Goal: Task Accomplishment & Management: Complete application form

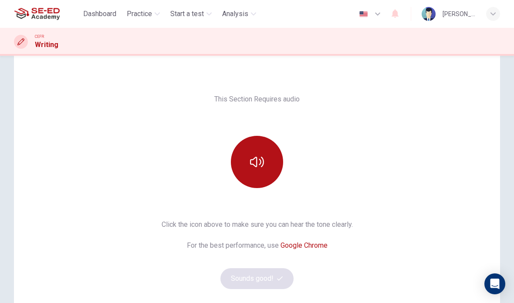
scroll to position [34, 0]
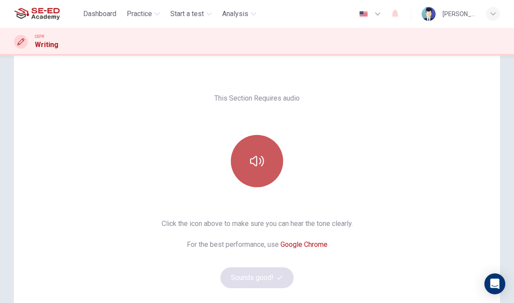
click at [266, 165] on button "button" at bounding box center [257, 161] width 52 height 52
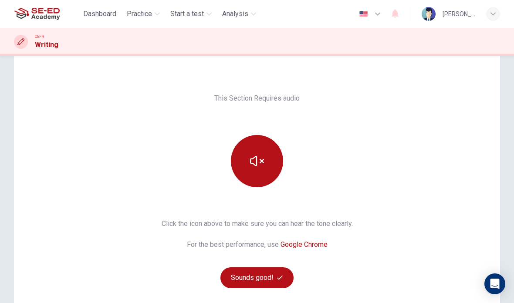
click at [265, 277] on button "Sounds good!" at bounding box center [256, 277] width 73 height 21
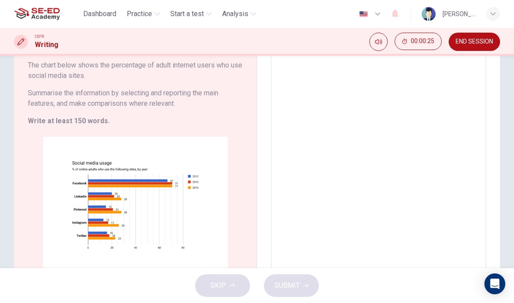
scroll to position [72, 0]
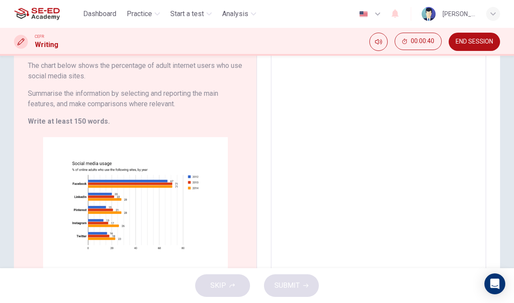
click at [161, 211] on button "Click to Zoom" at bounding box center [136, 212] width 76 height 21
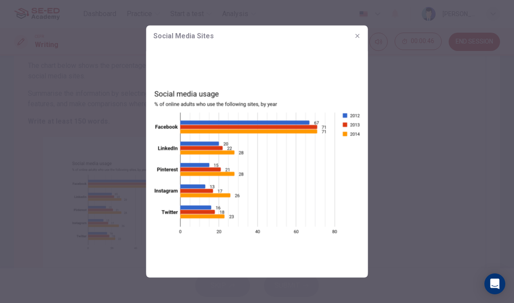
click at [353, 37] on button "button" at bounding box center [358, 36] width 14 height 14
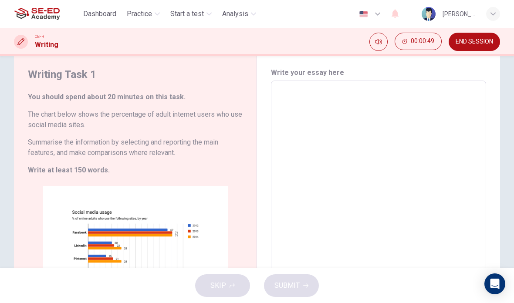
scroll to position [27, 0]
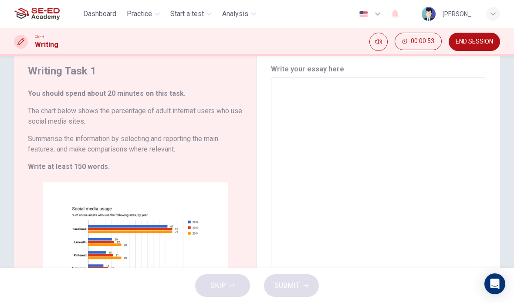
click at [319, 92] on textarea at bounding box center [378, 198] width 203 height 227
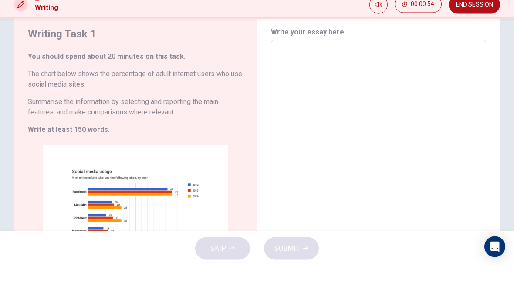
type textarea "H"
type textarea "x"
type textarea "Ho"
type textarea "x"
type textarea "How"
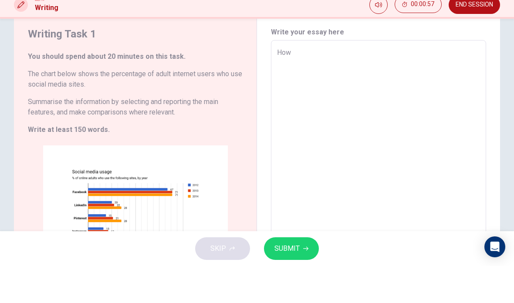
type textarea "x"
type textarea "How"
type textarea "x"
type textarea "How d"
type textarea "x"
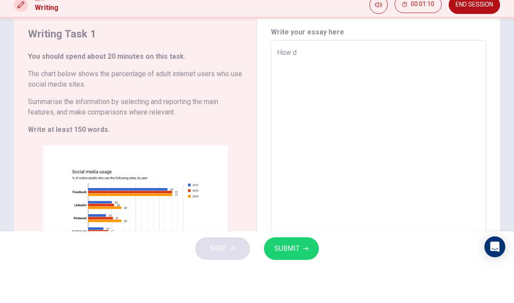
type textarea "How"
type textarea "x"
type textarea "How a"
type textarea "x"
type textarea "How ad"
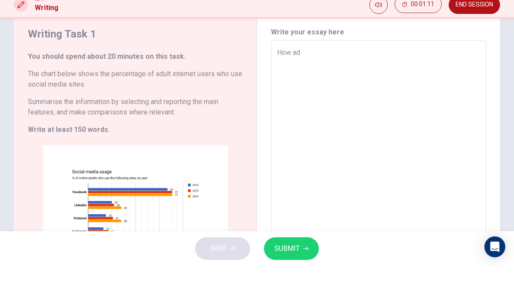
type textarea "x"
type textarea "How ado"
type textarea "x"
type textarea "How adou"
type textarea "x"
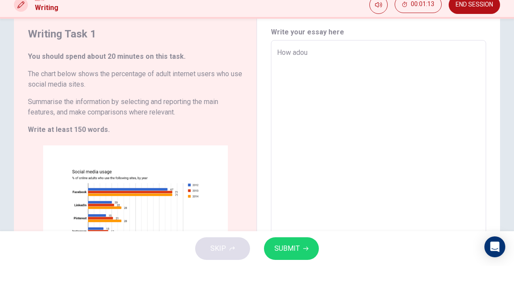
type textarea "How ado"
type textarea "x"
type textarea "How ad"
type textarea "x"
type textarea "How adu"
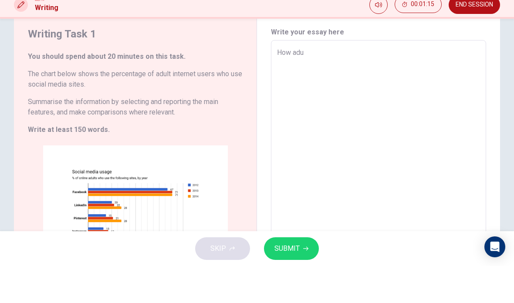
type textarea "x"
type textarea "How adul"
type textarea "x"
type textarea "How adult"
type textarea "x"
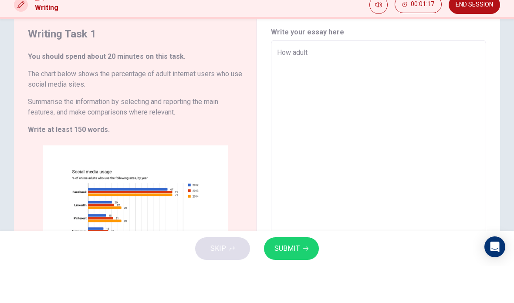
type textarea "How adult"
type textarea "x"
type textarea "How adult i"
type textarea "x"
type textarea "How adult in"
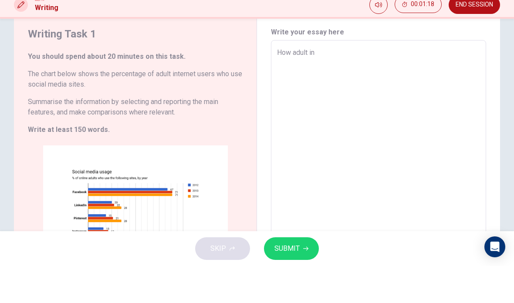
type textarea "x"
type textarea "How adult int"
type textarea "x"
type textarea "How adult inte"
type textarea "x"
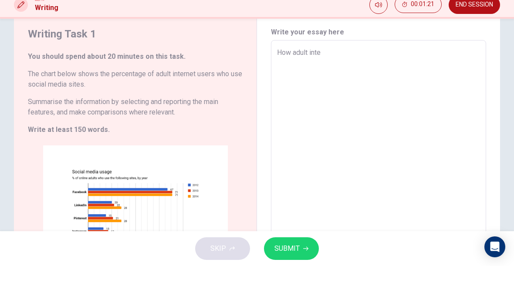
type textarea "How adult inter"
type textarea "x"
type textarea "How adult intern"
type textarea "x"
type textarea "How adult interne"
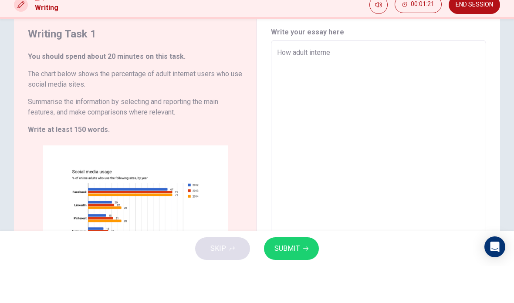
type textarea "x"
type textarea "How adult internet"
type textarea "x"
type textarea "How adult internet"
type textarea "x"
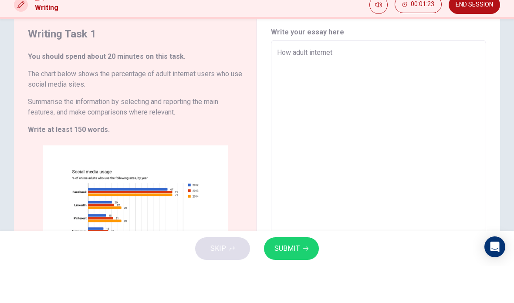
type textarea "How adult internet u"
type textarea "x"
type textarea "How adult internet us"
type textarea "x"
type textarea "How adult internet use"
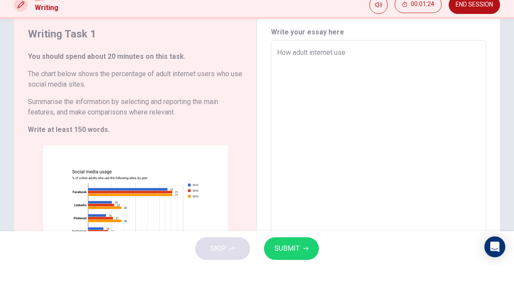
type textarea "x"
type textarea "How adult internet user"
type textarea "x"
type textarea "How adult internet users"
type textarea "x"
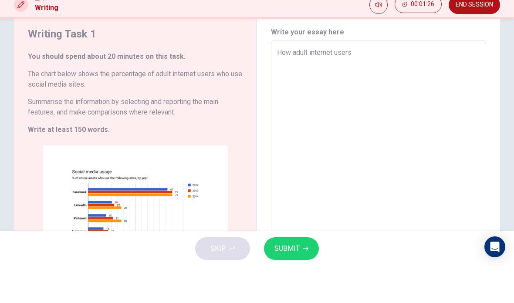
type textarea "How adult internet users"
type textarea "x"
type textarea "How adult internet users w"
type textarea "x"
type textarea "How adult internet users wh"
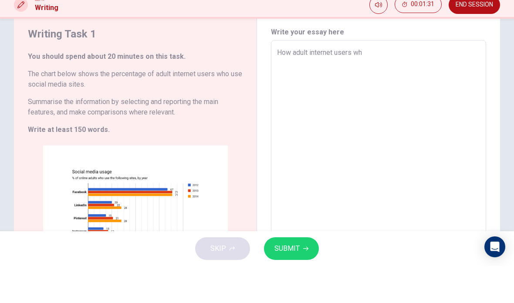
type textarea "x"
type textarea "How adult internet users whi"
type textarea "x"
type textarea "How adult internet users whi"
type textarea "x"
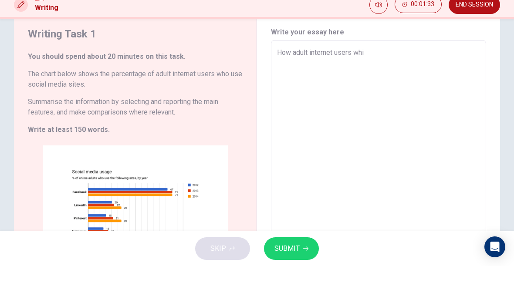
type textarea "How adult internet users whi u"
type textarea "x"
type textarea "How adult internet users whi us"
type textarea "x"
type textarea "How adult internet users whi use"
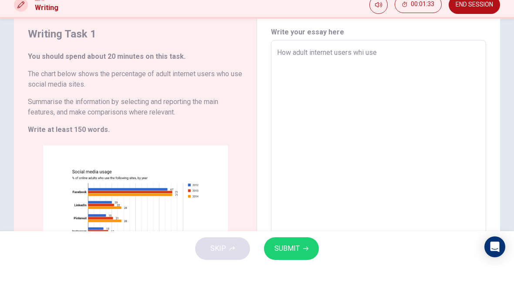
type textarea "x"
type textarea "How adult internet users whi use"
type textarea "x"
type textarea "How adult internet users whi use s"
type textarea "x"
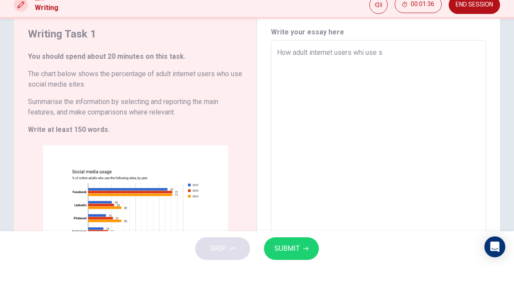
type textarea "How adult internet users whi use so"
type textarea "x"
type textarea "How adult internet users whi use soc"
type textarea "x"
type textarea "How adult internet users whi use soca"
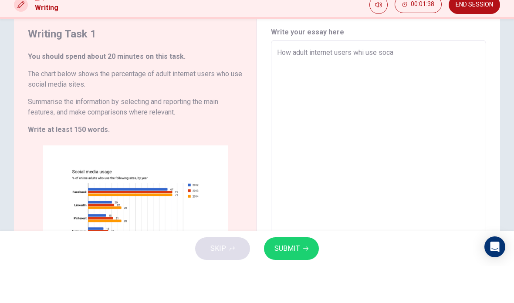
type textarea "x"
type textarea "How adult internet users whi use soc"
type textarea "x"
type textarea "How adult internet users whi use soci"
type textarea "x"
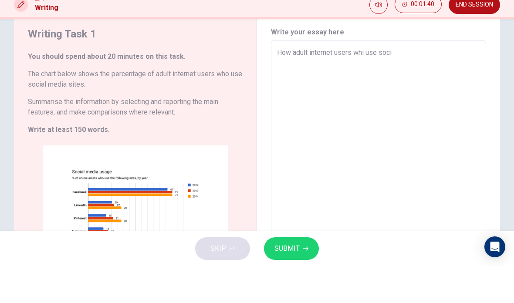
type textarea "How adult internet users whi use [PERSON_NAME]"
type textarea "x"
type textarea "How adult internet users whi use social"
type textarea "x"
type textarea "How adult internet users whi use social"
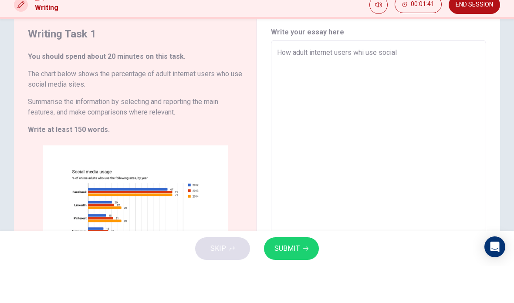
type textarea "x"
type textarea "How adult internet users whi use social m"
type textarea "x"
type textarea "How adult internet users whi use social me"
type textarea "x"
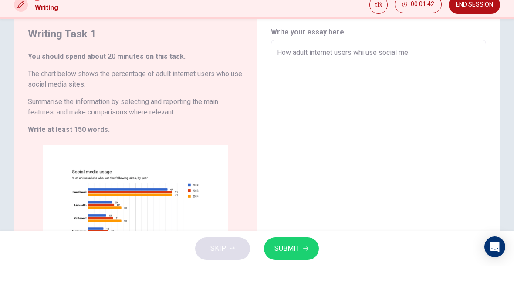
type textarea "How adult internet users whi use social med"
type textarea "x"
type textarea "How adult internet users whi use social medi"
type textarea "x"
type textarea "How adult internet users whi use social media"
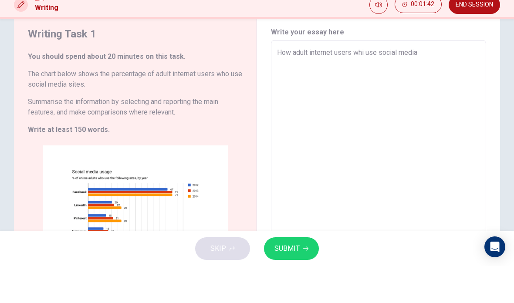
type textarea "x"
type textarea "How adult internet users whi use social media"
type textarea "x"
type textarea "How adult internet users whi use social media s"
type textarea "x"
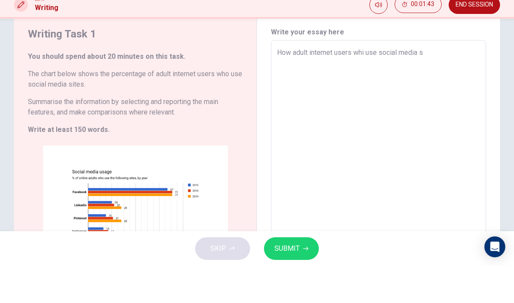
type textarea "How adult internet users whi use social media si"
type textarea "x"
type textarea "How adult internet users whi use social media sit"
type textarea "x"
type textarea "How adult internet users whi use social media site"
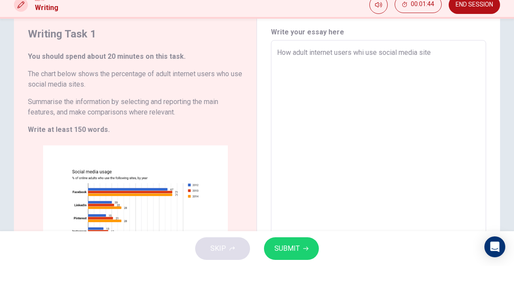
type textarea "x"
type textarea "How adult internet users whi use social media site?"
type textarea "x"
type textarea "How adult internet users whi use social media site"
type textarea "x"
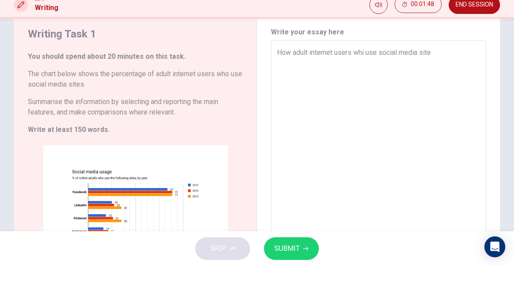
type textarea "How adult internet users whi use social media sites"
type textarea "x"
type textarea "How adult internet users whi use social media sites?"
type textarea "x"
type textarea "How adult internet users whi use social media sites?"
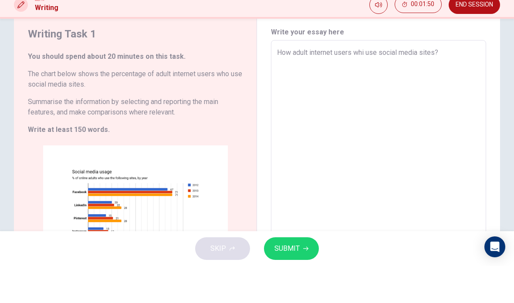
type textarea "x"
type textarea "How adult internet users whi use social media sites?"
type textarea "x"
type textarea "How adult internet users whi use social media sites?"
type textarea "x"
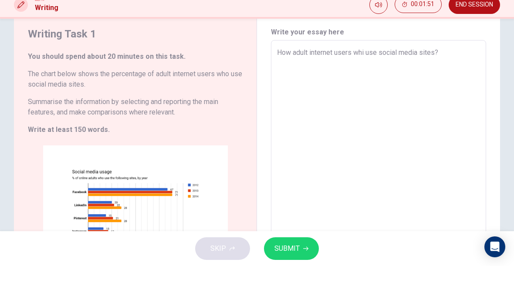
type textarea "How adult internet users whi use social media sites?"
type textarea "x"
type textarea "How adult internet users whi use social media sites?"
type textarea "x"
type textarea "How adult internet users whi use social media sites?"
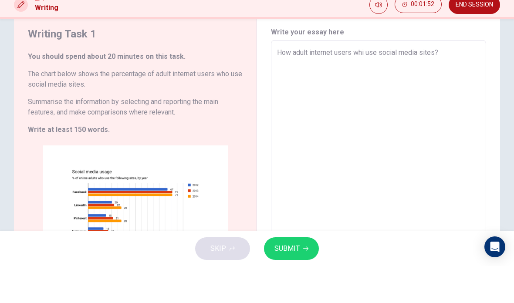
type textarea "x"
type textarea "How adult internet users whi use social media sites?"
type textarea "x"
type textarea "How adult internet users whi use social media sites?"
type textarea "x"
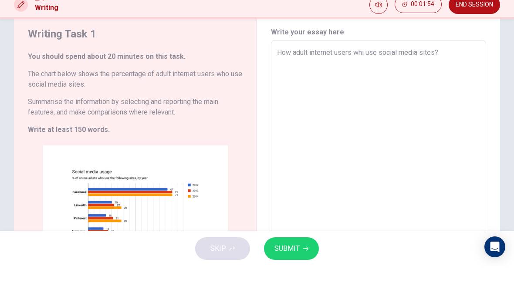
type textarea "How adult internet users whi use social media sites? N"
type textarea "x"
type textarea "How adult internet users whi use social media sites? No"
type textarea "x"
type textarea "How adult internet users whi use social media sites? Now"
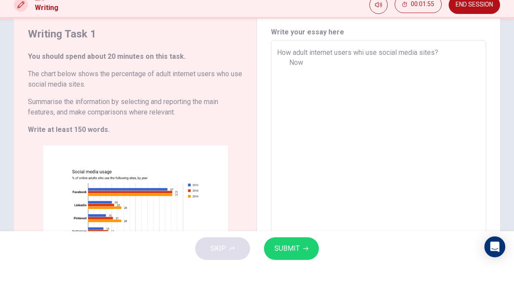
type textarea "x"
type textarea "How adult internet users whi use social media sites? Nowa"
type textarea "x"
type textarea "How adult internet users whi use social media sites? Nowad"
type textarea "x"
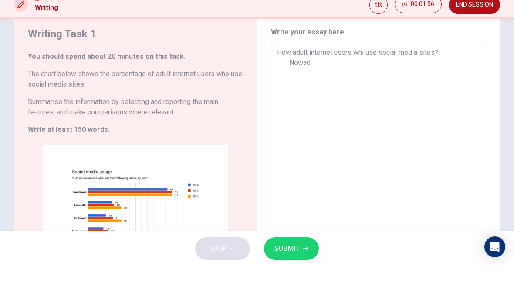
type textarea "How adult internet users whi use social media sites? [GEOGRAPHIC_DATA]"
type textarea "x"
type textarea "How adult internet users whi use social media sites? Nowaday"
type textarea "x"
type textarea "How adult internet users whi use social media sites? Nowaday"
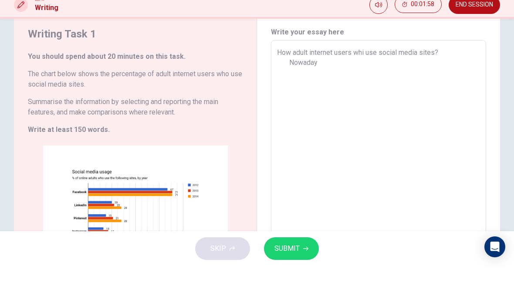
type textarea "x"
type textarea "How adult internet users whi use social media sites? Nowaday i"
type textarea "x"
type textarea "How adult internet users whi use social media sites? Nowaday in"
type textarea "x"
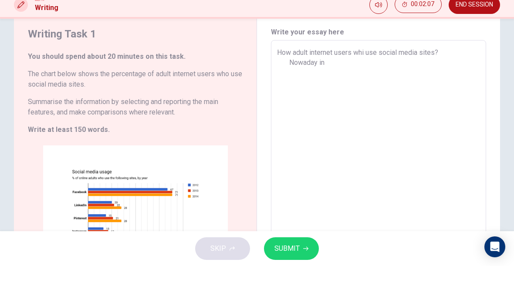
type textarea "How adult internet users whi use social media sites? Nowaday int"
type textarea "x"
type textarea "How adult internet users whi use social media sites? Nowaday inte"
type textarea "x"
type textarea "How adult internet users whi use social media sites? Nowaday inter"
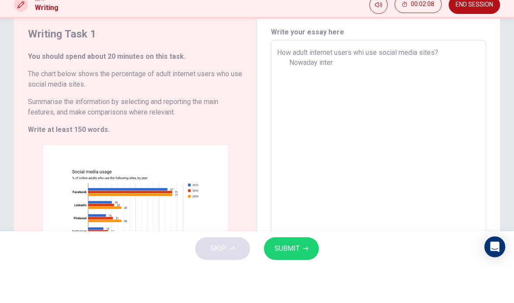
type textarea "x"
type textarea "How adult internet users whi use social media sites? Nowaday intern"
type textarea "x"
type textarea "How adult internet users whi use social media sites? Nowaday interne"
type textarea "x"
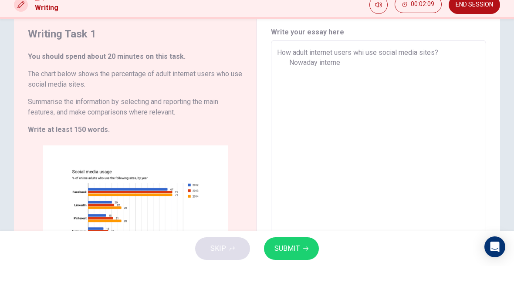
type textarea "How adult internet users whi use social media sites? Nowaday internet"
type textarea "x"
type textarea "How adult internet users whi use social media sites? Nowaday internet"
type textarea "x"
type textarea "How adult internet users whi use social media sites? Nowaday internet m"
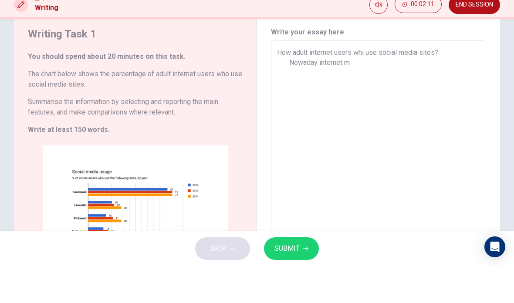
type textarea "x"
type textarea "How adult internet users whi use social media sites? Nowaday internet mo"
type textarea "x"
type textarea "How adult internet users whi use social media sites? Nowaday internet mos"
type textarea "x"
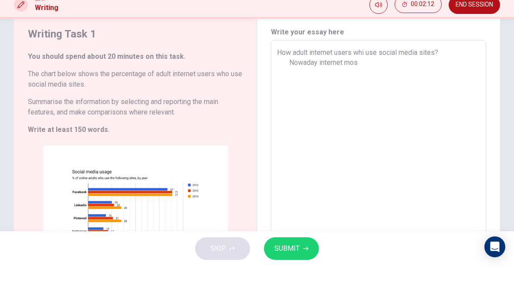
type textarea "How adult internet users whi use social media sites? Nowaday internet most"
type textarea "x"
type textarea "How adult internet users whi use social media sites? Nowaday internet most"
type textarea "x"
type textarea "How adult internet users whi use social media sites? Nowaday internet most i"
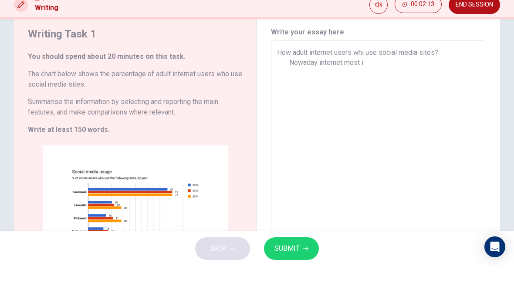
type textarea "x"
type textarea "How adult internet users whi use social media sites? Nowaday internet most im"
type textarea "x"
type textarea "How adult internet users whi use social media sites? Nowaday internet most imp"
type textarea "x"
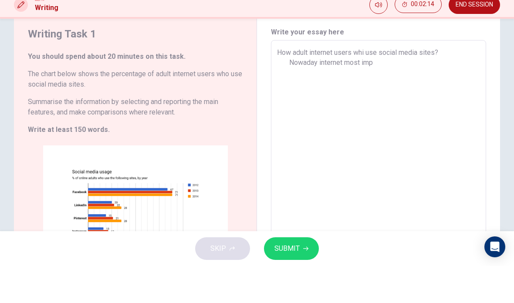
type textarea "How adult internet users whi use social media sites? Nowaday internet most impo"
type textarea "x"
type textarea "How adult internet users whi use social media sites? Nowaday internet most impor"
type textarea "x"
type textarea "How adult internet users whi use social media sites? Nowaday internet most impo…"
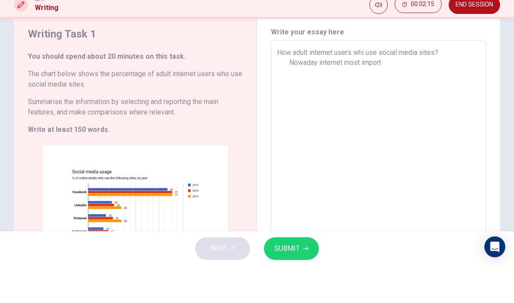
type textarea "x"
type textarea "How adult internet users whi use social media sites? Nowaday internet most impo…"
type textarea "x"
type textarea "How adult internet users whi use social media sites? Nowaday internet most impo…"
type textarea "x"
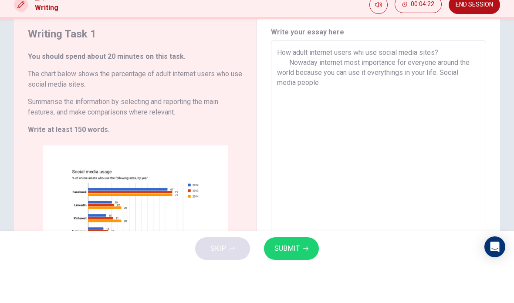
click at [297, 85] on textarea "How adult internet users whi use social media sites? Nowaday internet most impo…" at bounding box center [378, 198] width 203 height 227
click at [343, 85] on textarea "How adult internet users whi use social media sites? Nowaday internet most impo…" at bounding box center [378, 198] width 203 height 227
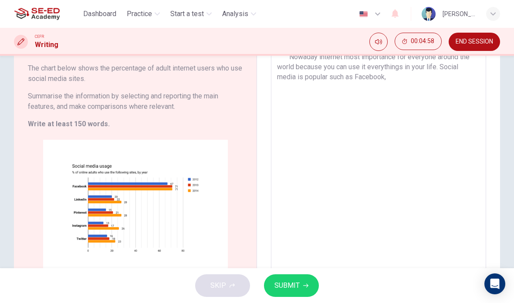
scroll to position [70, 0]
click at [423, 85] on textarea "How adult internet users whi use social media sites? Nowaday internet most impo…" at bounding box center [378, 154] width 203 height 227
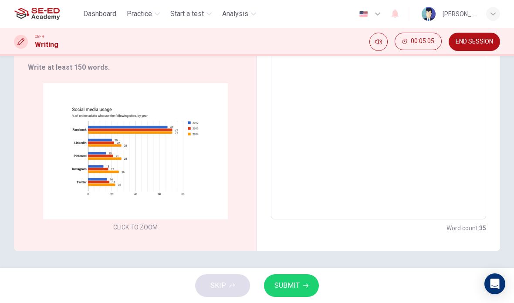
scroll to position [126, 0]
click at [147, 144] on div "Click to Zoom" at bounding box center [135, 158] width 215 height 150
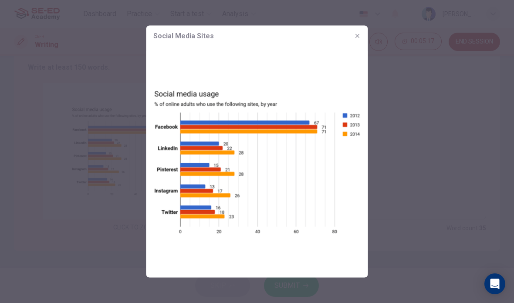
click at [359, 36] on icon "button" at bounding box center [357, 36] width 7 height 7
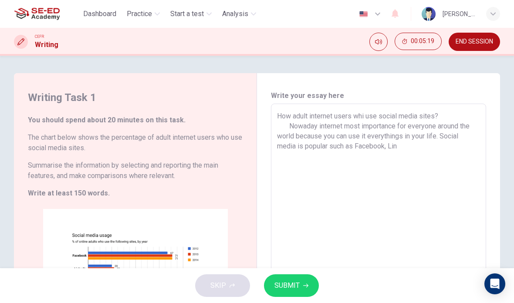
scroll to position [0, 0]
click at [418, 145] on textarea "How adult internet users whi use social media sites? Nowaday internet most impo…" at bounding box center [378, 224] width 203 height 227
click at [374, 159] on textarea "How adult internet users whi use social media sites? Nowaday internet most impo…" at bounding box center [378, 224] width 203 height 227
click at [424, 168] on textarea "How adult internet users whi use social media sites? Nowaday internet most impo…" at bounding box center [378, 224] width 203 height 227
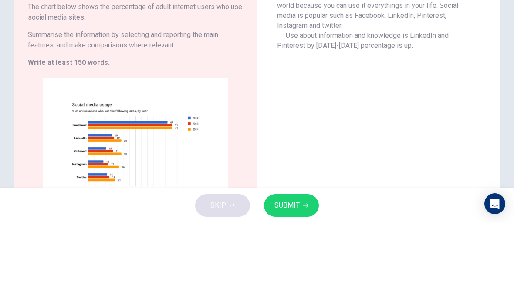
scroll to position [51, 0]
click at [425, 60] on textarea "How adult internet users whi use social media sites? Nowaday internet most impo…" at bounding box center [378, 173] width 203 height 227
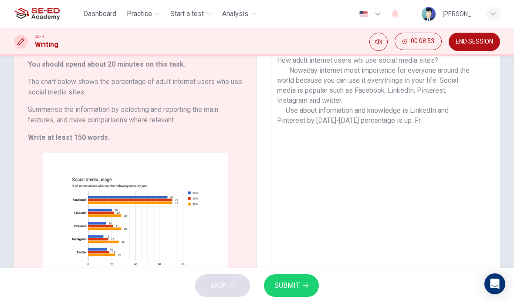
scroll to position [68, 0]
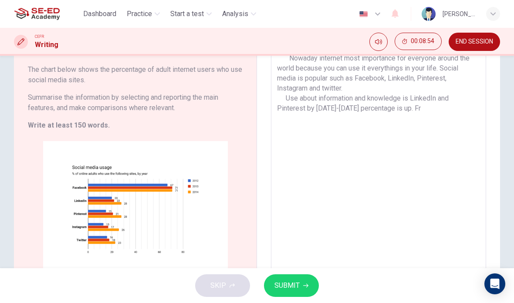
click at [427, 112] on textarea "How adult internet users whi use social media sites? Nowaday internet most impo…" at bounding box center [378, 156] width 203 height 227
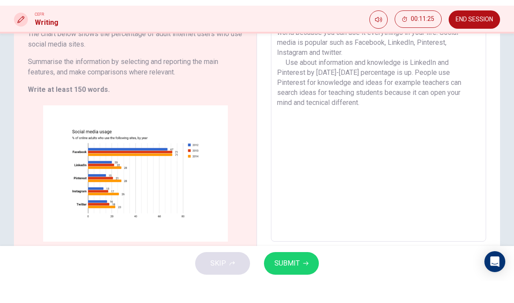
scroll to position [82, 0]
click at [288, 60] on textarea "How adult internet users whi use social media sites? Nowaday internet most impo…" at bounding box center [378, 142] width 203 height 227
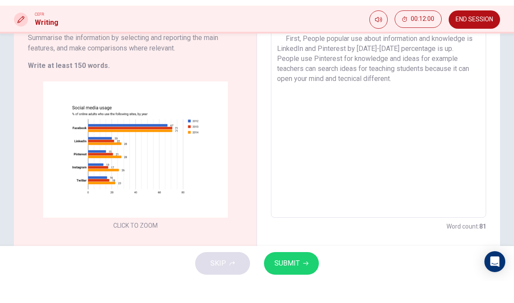
scroll to position [113, 0]
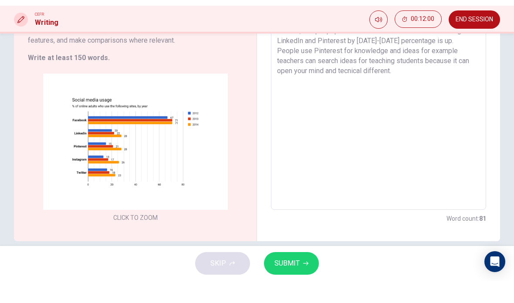
click at [396, 77] on textarea "How adult internet users whi use social media sites? Nowaday internet most impo…" at bounding box center [378, 111] width 203 height 227
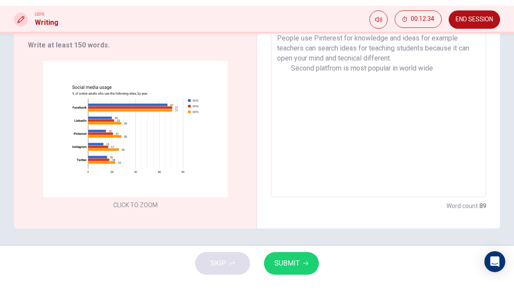
scroll to position [126, 0]
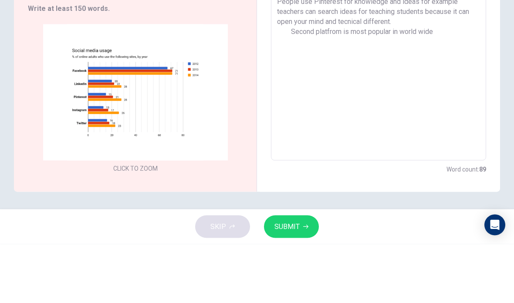
click at [347, 34] on textarea "How adult internet users whi use social media sites? Nowaday internet most impo…" at bounding box center [378, 98] width 203 height 227
click at [458, 35] on textarea "How adult internet users whi use social media sites? Nowaday internet most impo…" at bounding box center [378, 98] width 203 height 227
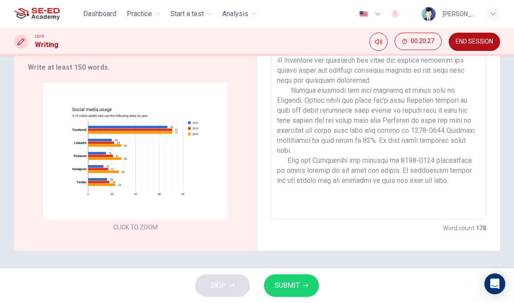
click at [299, 281] on span "SUBMIT" at bounding box center [286, 286] width 25 height 12
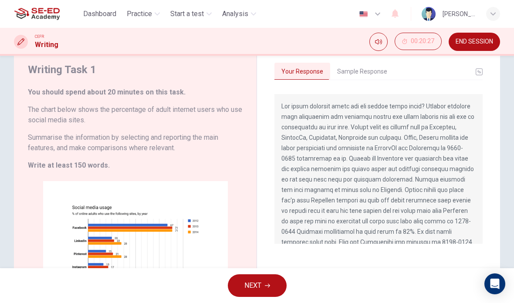
scroll to position [26, 0]
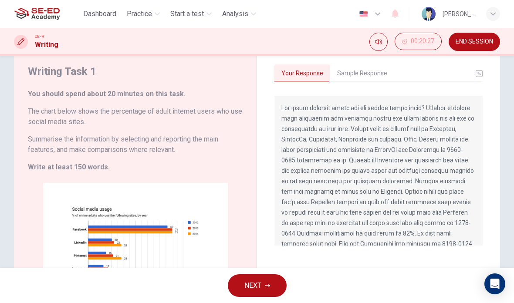
click at [372, 69] on button "Sample Response" at bounding box center [362, 73] width 64 height 18
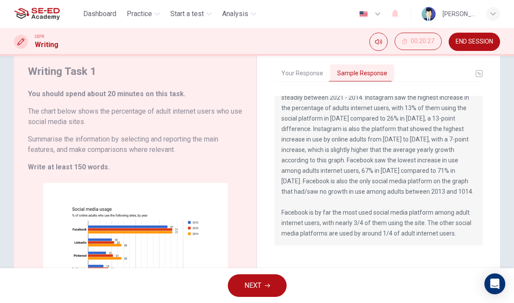
scroll to position [21, 0]
click at [301, 80] on button "Your Response" at bounding box center [302, 73] width 56 height 18
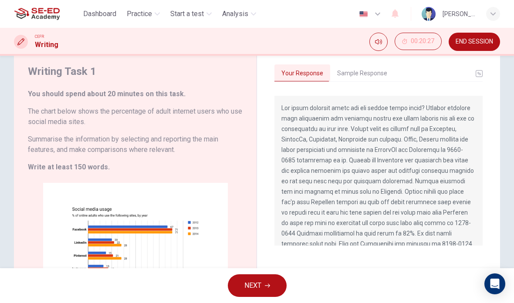
click at [261, 284] on span "NEXT" at bounding box center [252, 286] width 17 height 12
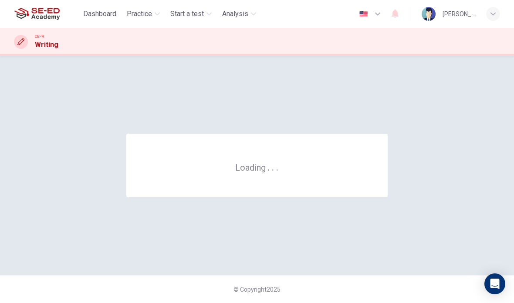
scroll to position [0, 0]
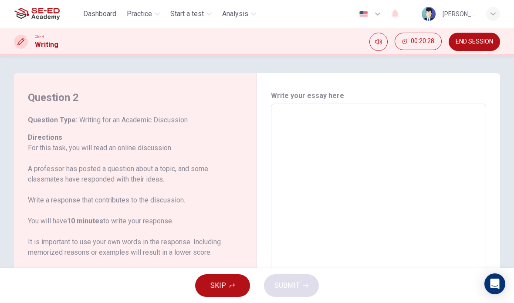
click at [483, 44] on span "END SESSION" at bounding box center [474, 41] width 37 height 7
